Goal: Information Seeking & Learning: Learn about a topic

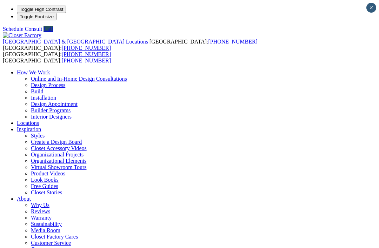
click at [59, 177] on link "Look Books" at bounding box center [45, 180] width 28 height 6
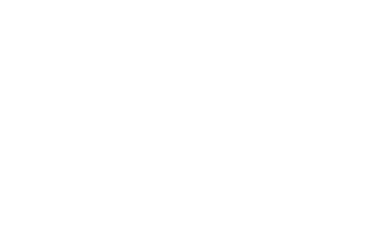
scroll to position [1360, 0]
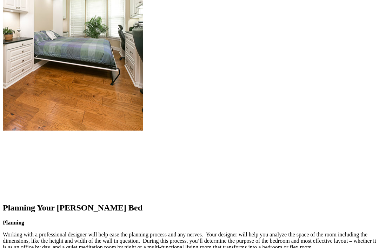
scroll to position [838, 0]
